Goal: Check status: Check status

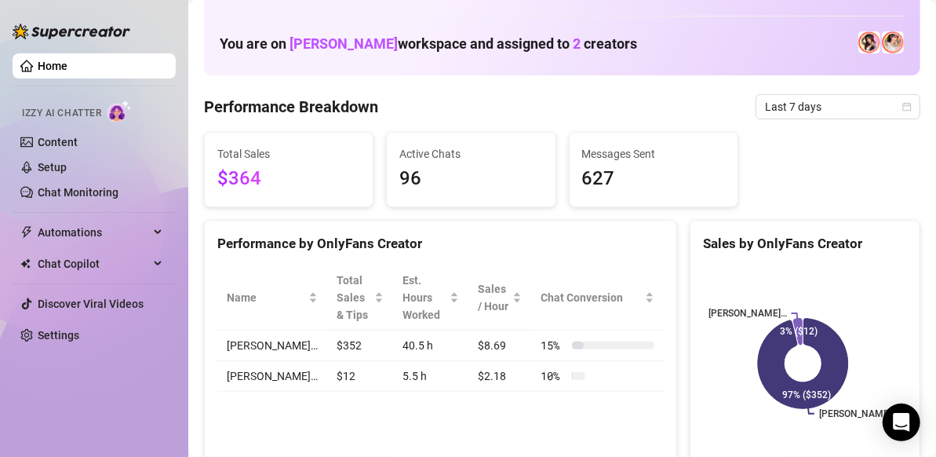
scroll to position [72, 0]
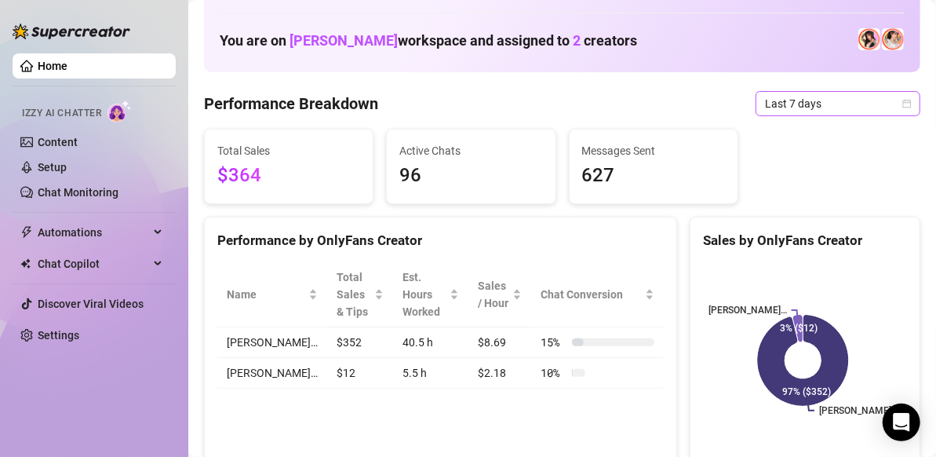
click at [903, 108] on icon "calendar" at bounding box center [907, 103] width 9 height 9
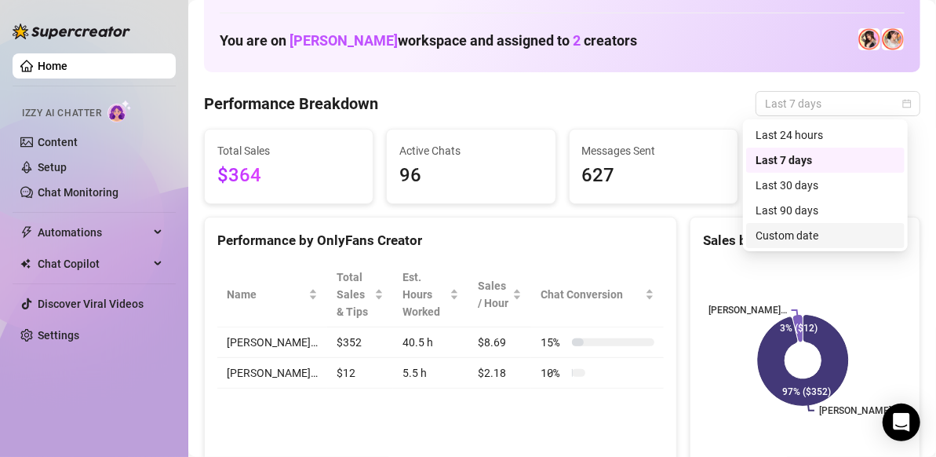
click at [826, 235] on div "Custom date" at bounding box center [826, 235] width 140 height 17
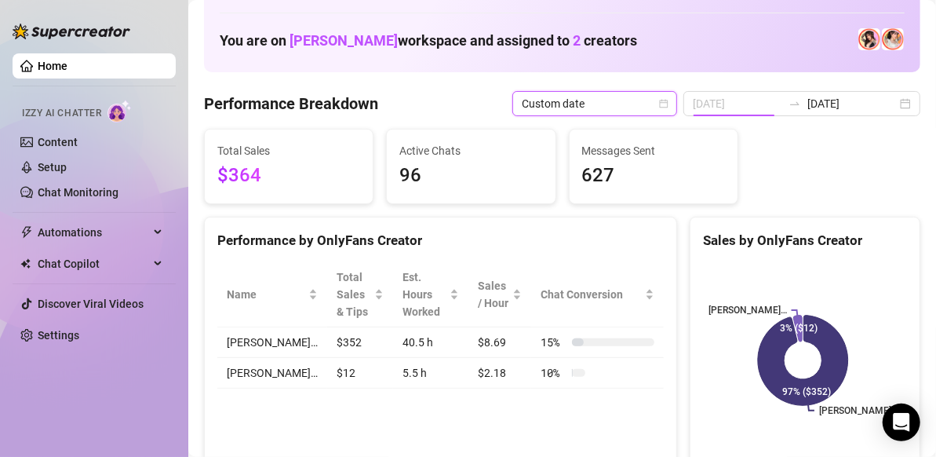
click at [360, 119] on tbody "27 28 29 30 31 1 2 3 4 5 6 7 8 9 10 11 12 13 14 15 16 17 18 19 20 21 22 23 24 2…" at bounding box center [360, 119] width 0 height 0
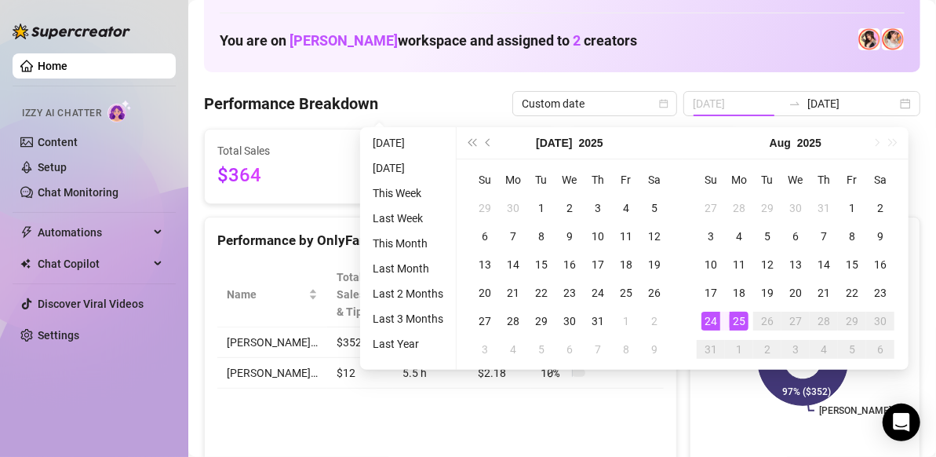
type input "[DATE]"
click at [735, 316] on div "25" at bounding box center [739, 321] width 19 height 19
click at [744, 326] on div "25" at bounding box center [739, 321] width 19 height 19
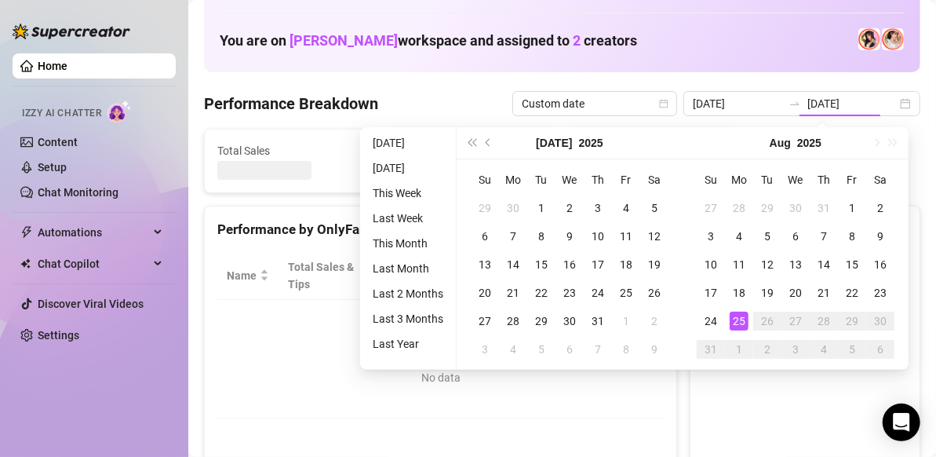
type input "[DATE]"
